Goal: Task Accomplishment & Management: Complete application form

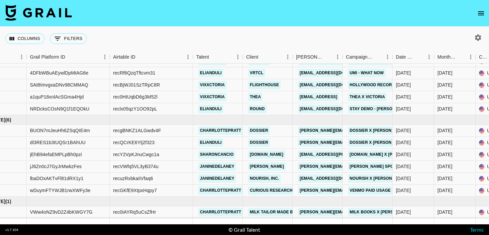
scroll to position [406, 0]
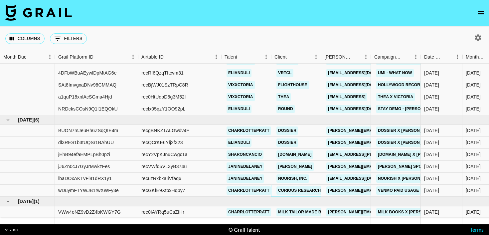
click at [314, 192] on link "Curious Research & Clearance" at bounding box center [315, 190] width 77 height 8
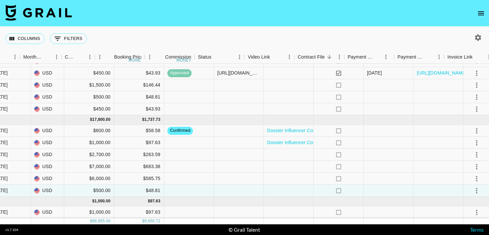
scroll to position [406, 474]
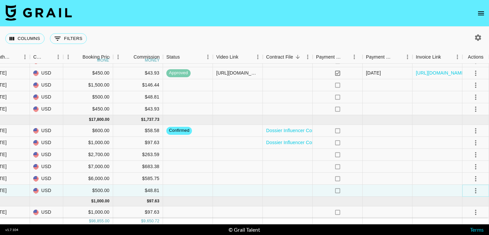
click at [476, 190] on icon "select merge strategy" at bounding box center [475, 190] width 1 height 5
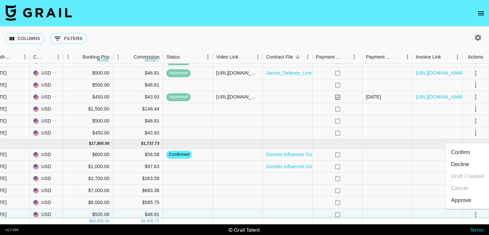
click at [469, 164] on li "Decline" at bounding box center [467, 164] width 43 height 12
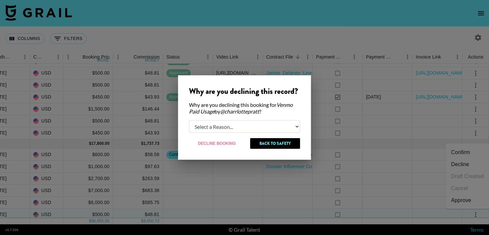
click at [239, 120] on select "Select a Reason... Relogging this deal due to a data issue The booker cancelled…" at bounding box center [244, 126] width 111 height 13
select select "relog"
click at [189, 120] on select "Select a Reason... Relogging this deal due to a data issue The booker cancelled…" at bounding box center [244, 126] width 111 height 13
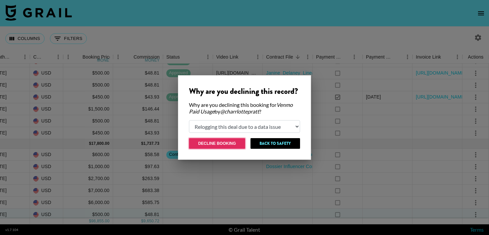
click at [233, 145] on button "Decline Booking" at bounding box center [217, 143] width 56 height 11
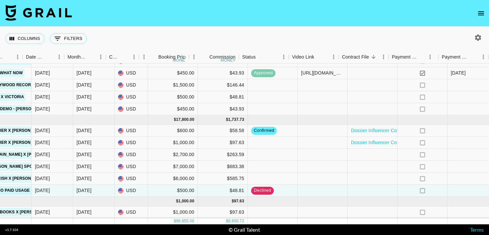
scroll to position [406, 308]
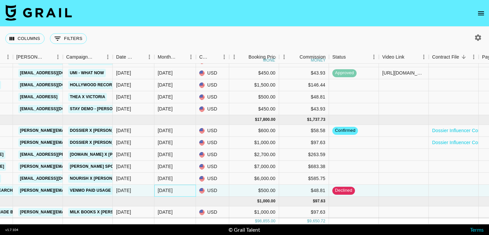
click at [166, 189] on div "[DATE]" at bounding box center [165, 190] width 15 height 7
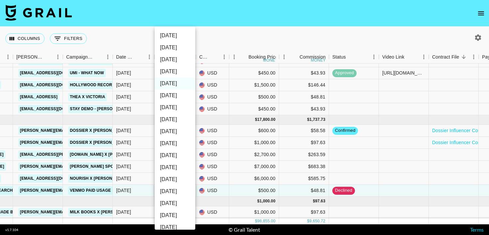
scroll to position [88, 0]
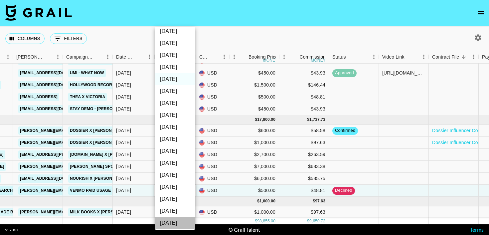
click at [183, 222] on li "[DATE]" at bounding box center [175, 223] width 41 height 12
type input "[DATE]"
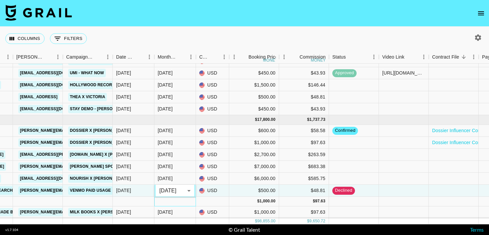
click at [190, 200] on div at bounding box center [175, 202] width 42 height 10
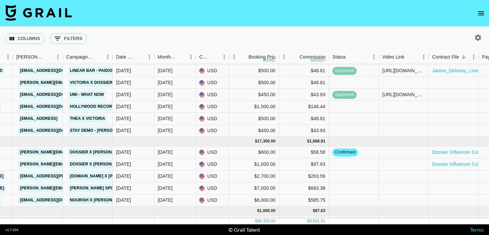
scroll to position [389, 308]
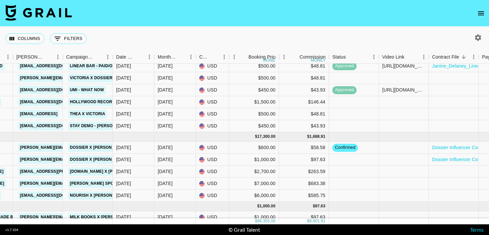
click at [483, 15] on icon "open drawer" at bounding box center [481, 13] width 8 height 8
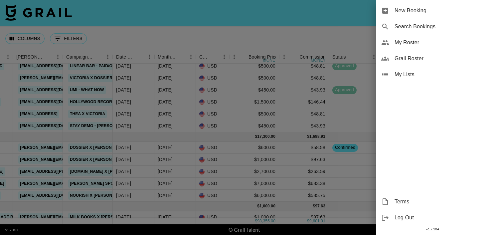
click at [467, 12] on span "New Booking" at bounding box center [439, 11] width 89 height 8
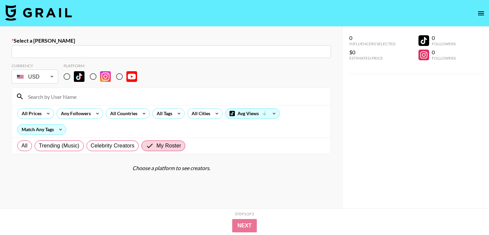
click at [132, 51] on input "text" at bounding box center [172, 52] width 312 height 8
paste input "[PERSON_NAME][EMAIL_ADDRESS][PERSON_NAME][DOMAIN_NAME]"
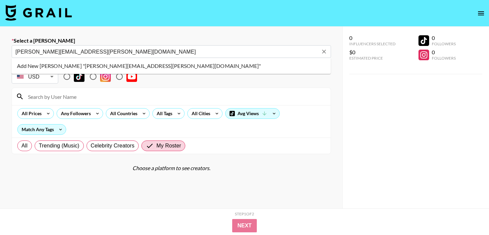
click at [127, 63] on li "Add New Booker "kiana.garner@72andsunny.com"" at bounding box center [172, 66] width 320 height 11
type input "Add New Booker "kiana.garner@72andsunny.com""
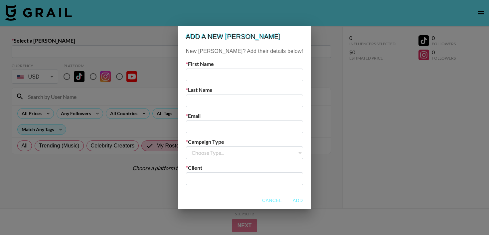
click at [233, 75] on input "text" at bounding box center [244, 75] width 117 height 13
type input "Kiana"
click at [227, 127] on input "email" at bounding box center [244, 126] width 117 height 13
paste input "[PERSON_NAME][EMAIL_ADDRESS][PERSON_NAME][DOMAIN_NAME]"
type input "[PERSON_NAME][EMAIL_ADDRESS][PERSON_NAME][DOMAIN_NAME]"
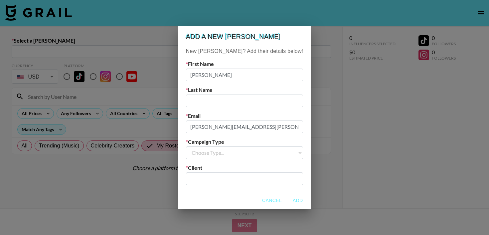
click at [220, 154] on select "Choose Type... Song Promos Brand Promos" at bounding box center [244, 152] width 117 height 13
select select "Brand"
click at [199, 146] on select "Choose Type... Song Promos Brand Promos" at bounding box center [244, 152] width 117 height 13
click at [218, 176] on input "text" at bounding box center [244, 179] width 109 height 8
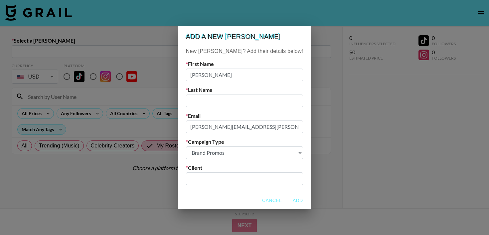
type input "V"
click at [210, 203] on div "Cancel Add" at bounding box center [244, 201] width 133 height 18
click at [218, 178] on input "text" at bounding box center [244, 179] width 109 height 8
click at [222, 193] on li "Add New Client: "72 and Sunny"" at bounding box center [245, 193] width 90 height 11
type input "72 and Sunny"
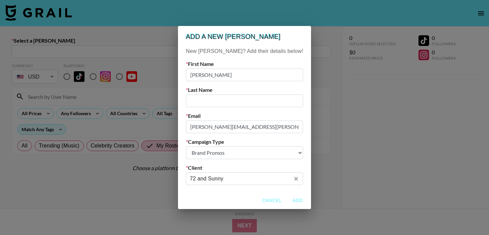
click at [287, 197] on button "Add" at bounding box center [297, 200] width 21 height 12
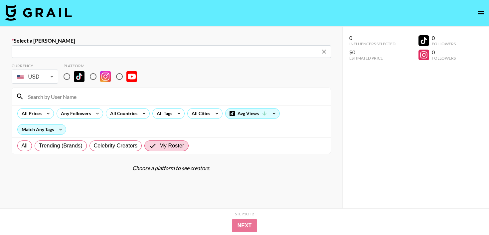
type input "kiana.garner@72andsunny.com: Kiana -- 72 and Sunny -- v1exHGd1NqNiahC8FB0IX4m80…"
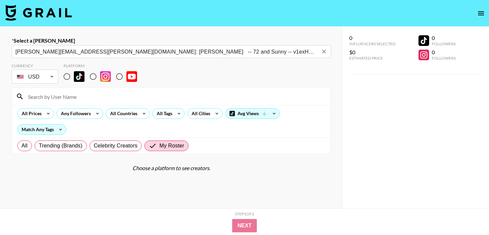
click at [91, 79] on input "radio" at bounding box center [93, 77] width 14 height 14
radio input "true"
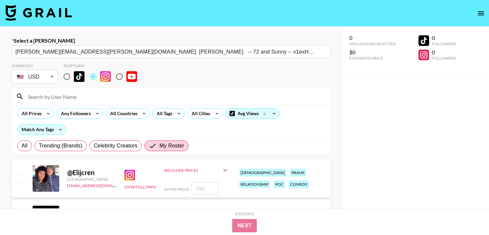
click at [87, 92] on input at bounding box center [175, 96] width 303 height 11
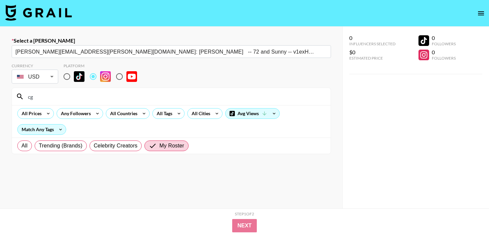
type input "charlotteprat"
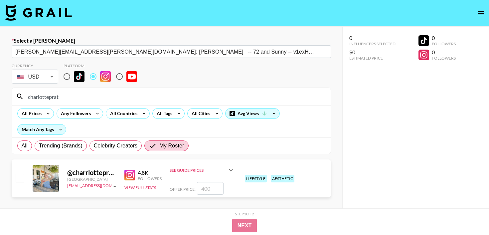
click at [211, 188] on input "number" at bounding box center [210, 188] width 27 height 13
checkbox input "true"
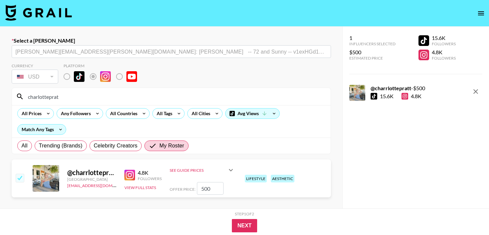
type input "500"
click at [234, 220] on button "Next" at bounding box center [245, 225] width 26 height 13
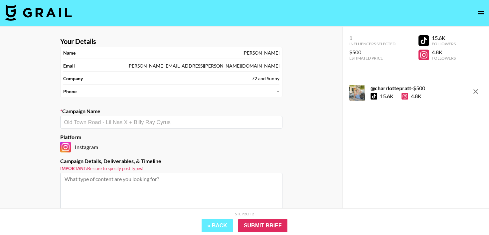
click at [114, 126] on div "​" at bounding box center [171, 122] width 222 height 13
click at [131, 136] on li "Add New Campaign: "Venmo Paid Usage"" at bounding box center [171, 136] width 222 height 11
type input "Venmo Paid Usage"
click at [126, 184] on textarea at bounding box center [171, 198] width 222 height 50
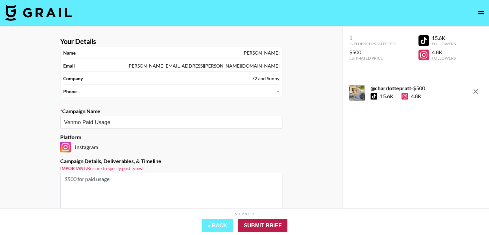
type textarea "$500 for paid usage"
click at [249, 225] on input "Submit Brief" at bounding box center [262, 225] width 49 height 13
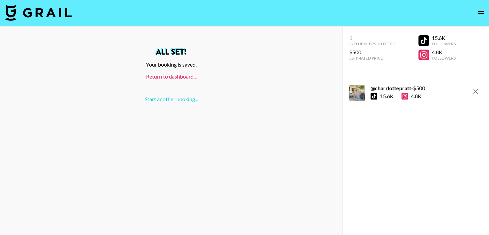
click at [189, 76] on link "Return to dashboard..." at bounding box center [171, 76] width 51 height 6
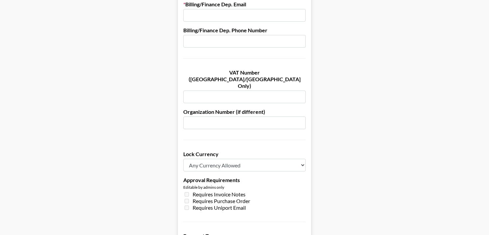
scroll to position [488, 0]
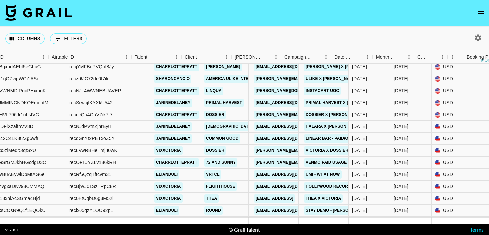
scroll to position [317, 138]
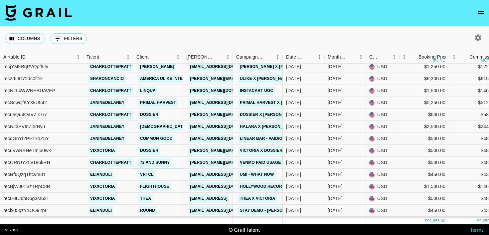
click at [166, 163] on link "72 and Sunny" at bounding box center [154, 162] width 33 height 8
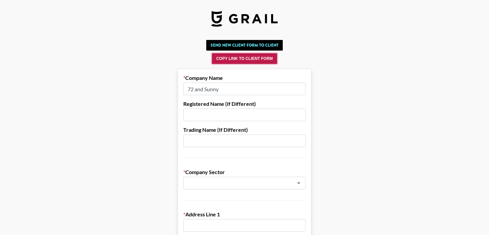
click at [260, 59] on button "Copy Link to Client Form" at bounding box center [244, 58] width 65 height 11
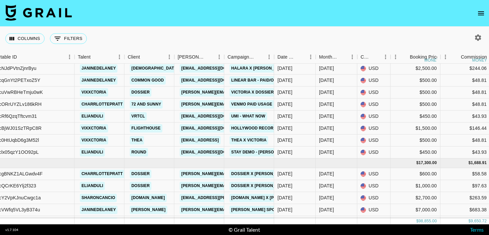
scroll to position [380, 147]
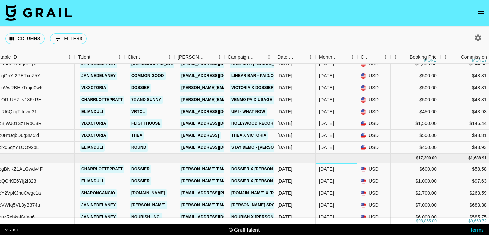
click at [335, 170] on div "[DATE]" at bounding box center [337, 169] width 42 height 12
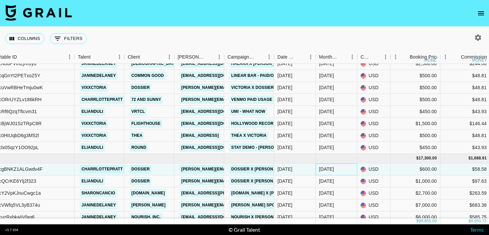
click at [335, 170] on div "[DATE]" at bounding box center [337, 169] width 42 height 12
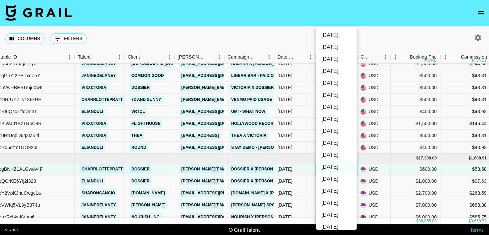
click at [346, 177] on li "[DATE]" at bounding box center [336, 179] width 41 height 12
type input "[DATE]"
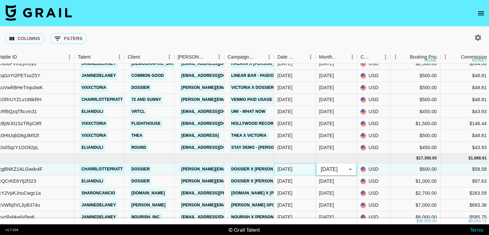
click at [309, 164] on div "[DATE]" at bounding box center [295, 169] width 42 height 12
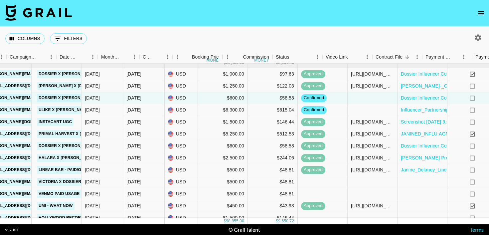
scroll to position [298, 365]
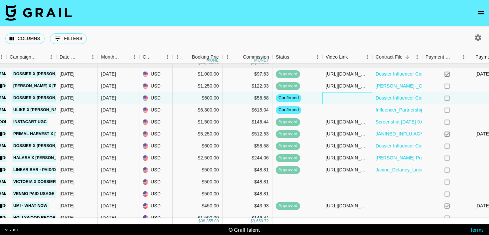
click at [328, 97] on div at bounding box center [348, 98] width 50 height 12
type input "[URL][DOMAIN_NAME]"
click at [434, 99] on div "no" at bounding box center [447, 98] width 50 height 12
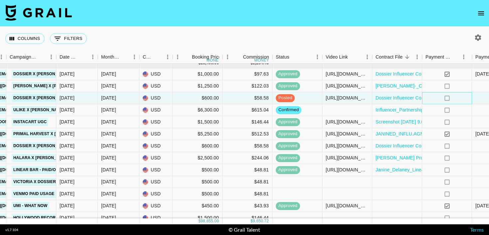
scroll to position [298, 474]
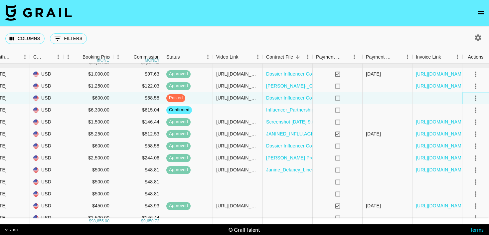
click at [472, 96] on icon "select merge strategy" at bounding box center [476, 98] width 8 height 8
click at [461, 160] on div "Approve" at bounding box center [461, 160] width 20 height 8
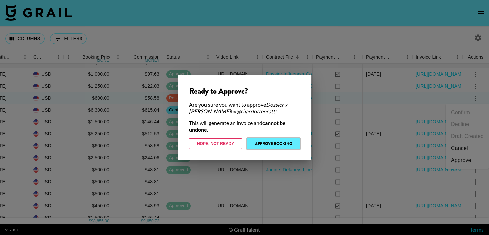
click at [274, 147] on button "Approve Booking" at bounding box center [273, 143] width 53 height 11
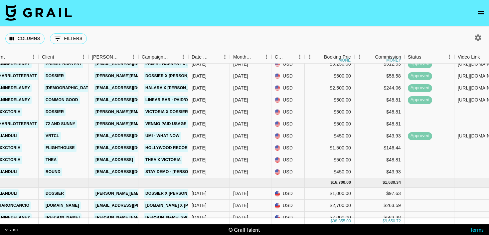
scroll to position [373, 233]
